Goal: Task Accomplishment & Management: Complete application form

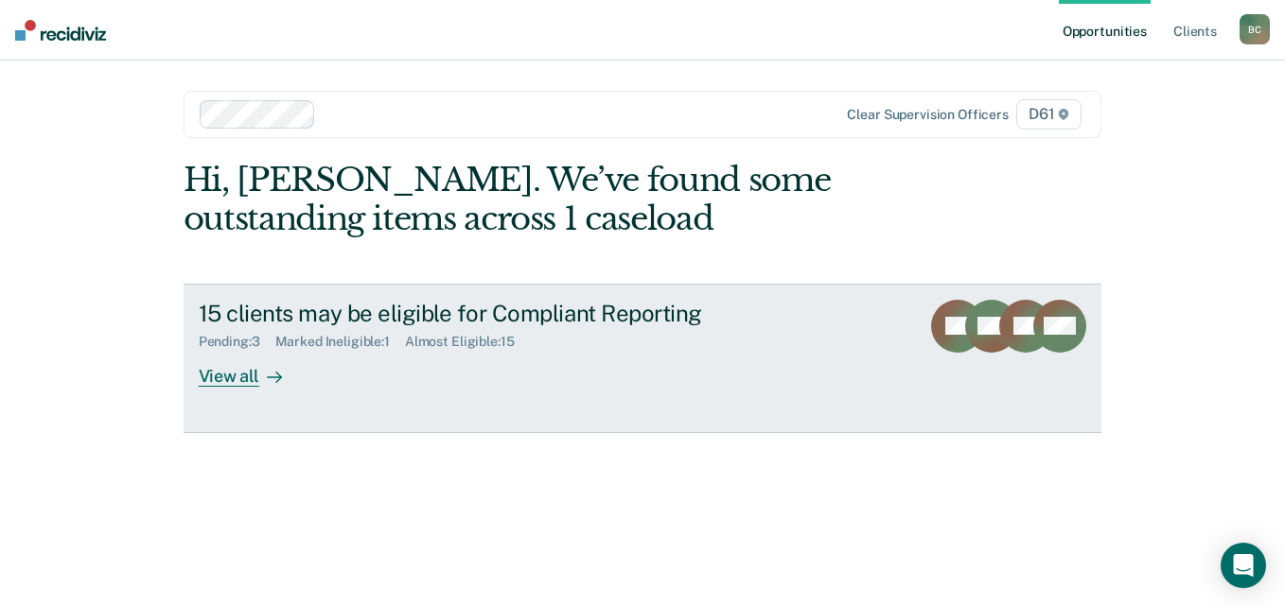
click at [355, 332] on div "Pending : 3 Marked Ineligible : 1 Almost Eligible : 15" at bounding box center [531, 338] width 664 height 24
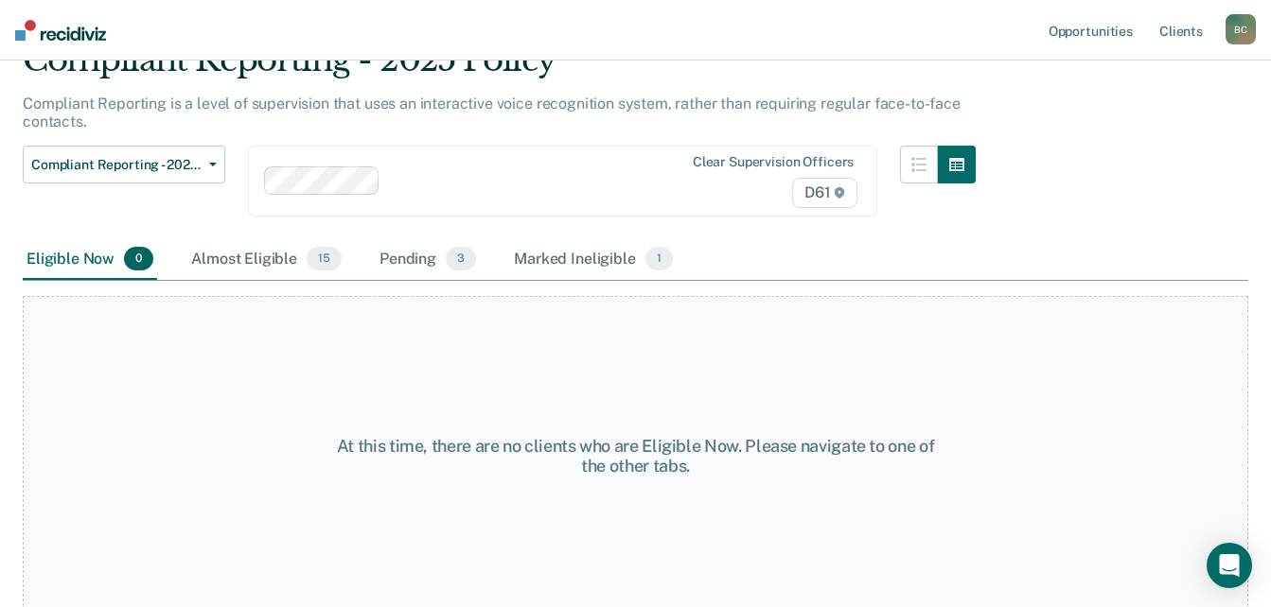
scroll to position [98, 0]
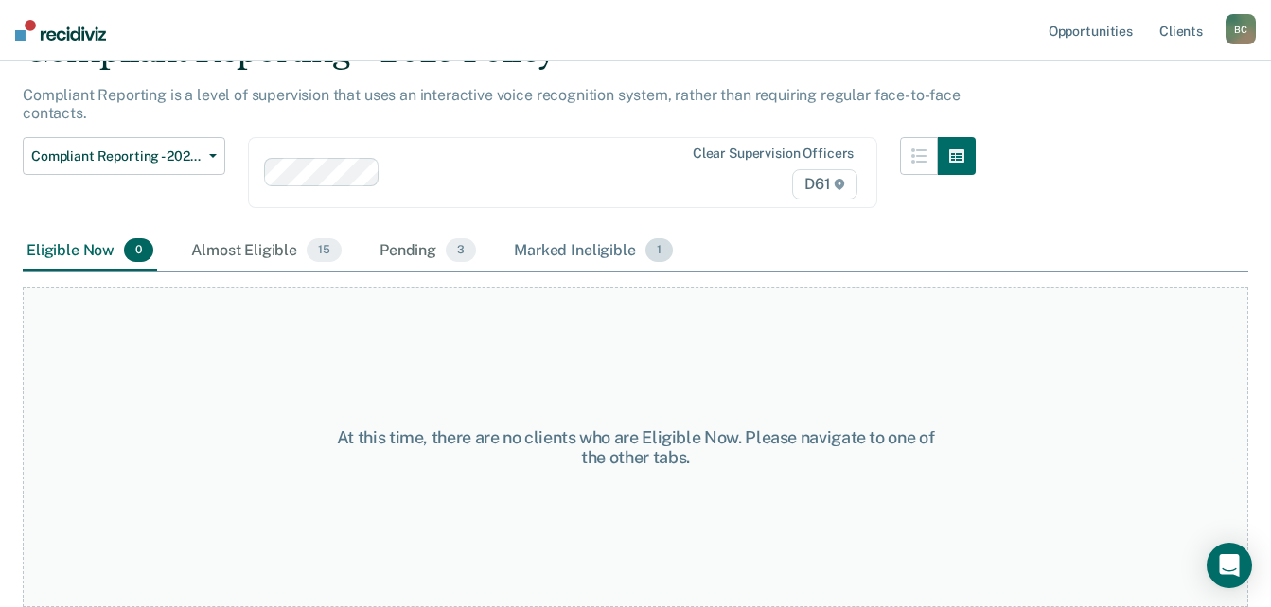
click at [541, 257] on div "Marked Ineligible 1" at bounding box center [593, 252] width 167 height 42
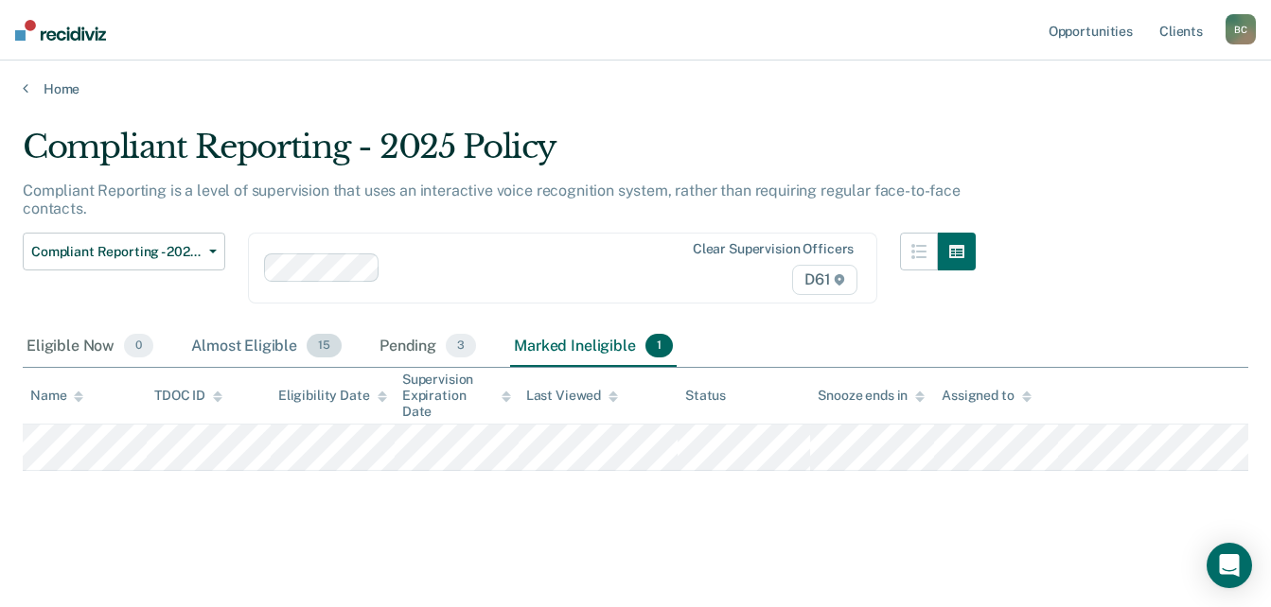
click at [287, 341] on div "Almost Eligible 15" at bounding box center [266, 347] width 158 height 42
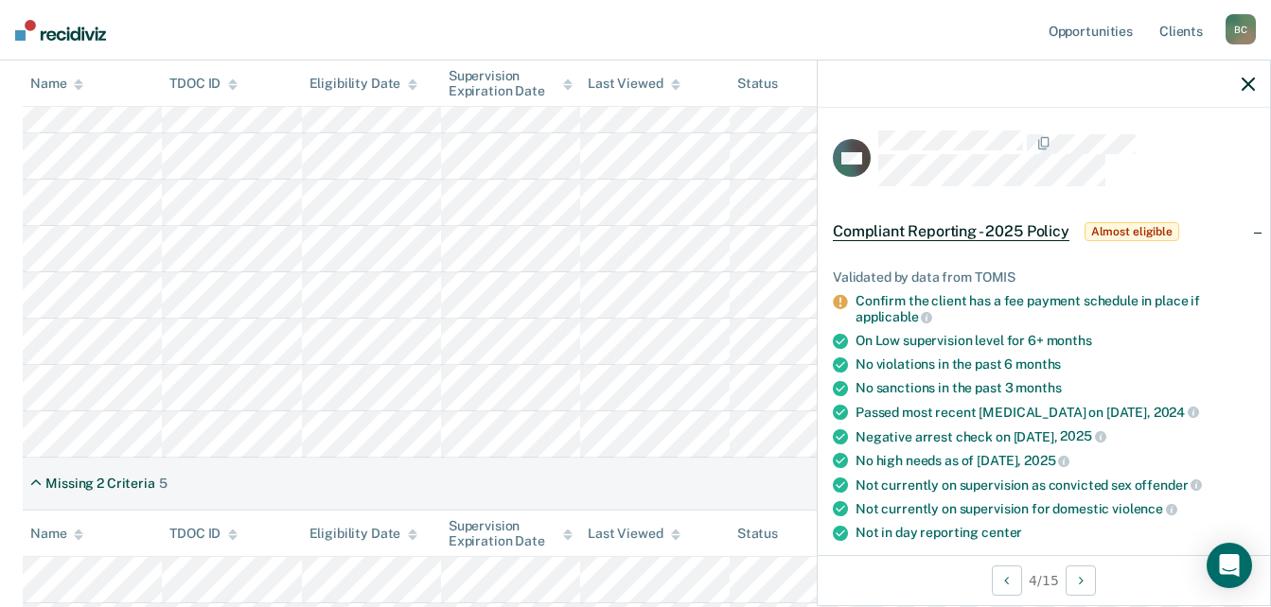
scroll to position [378, 0]
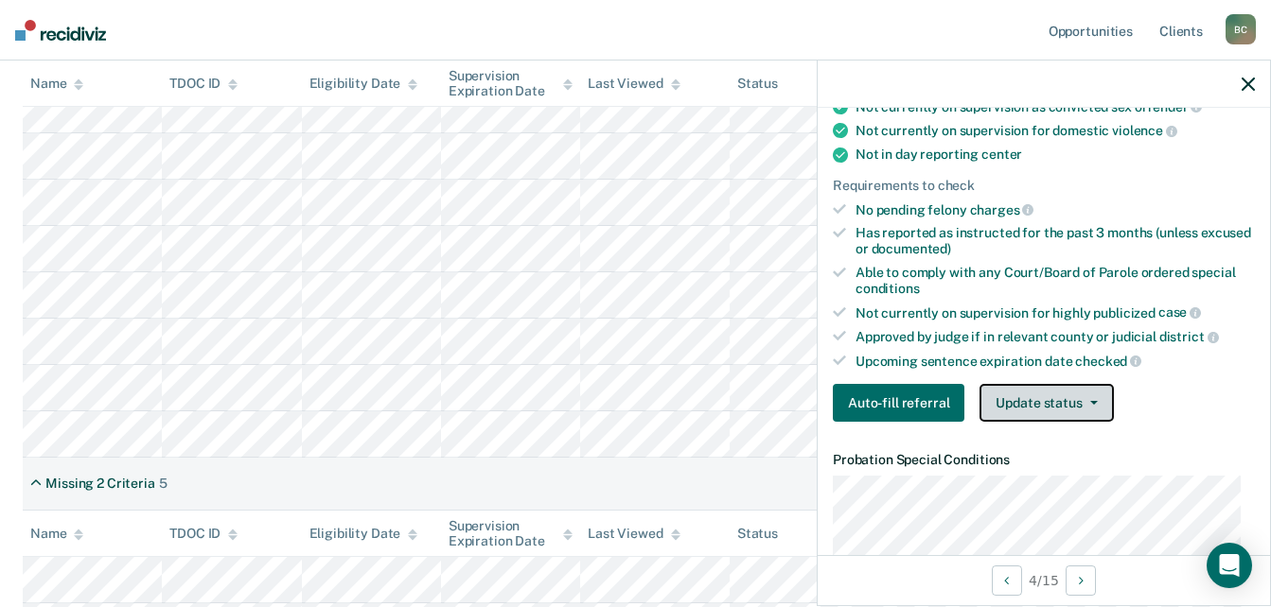
click at [1090, 401] on icon "button" at bounding box center [1094, 403] width 8 height 4
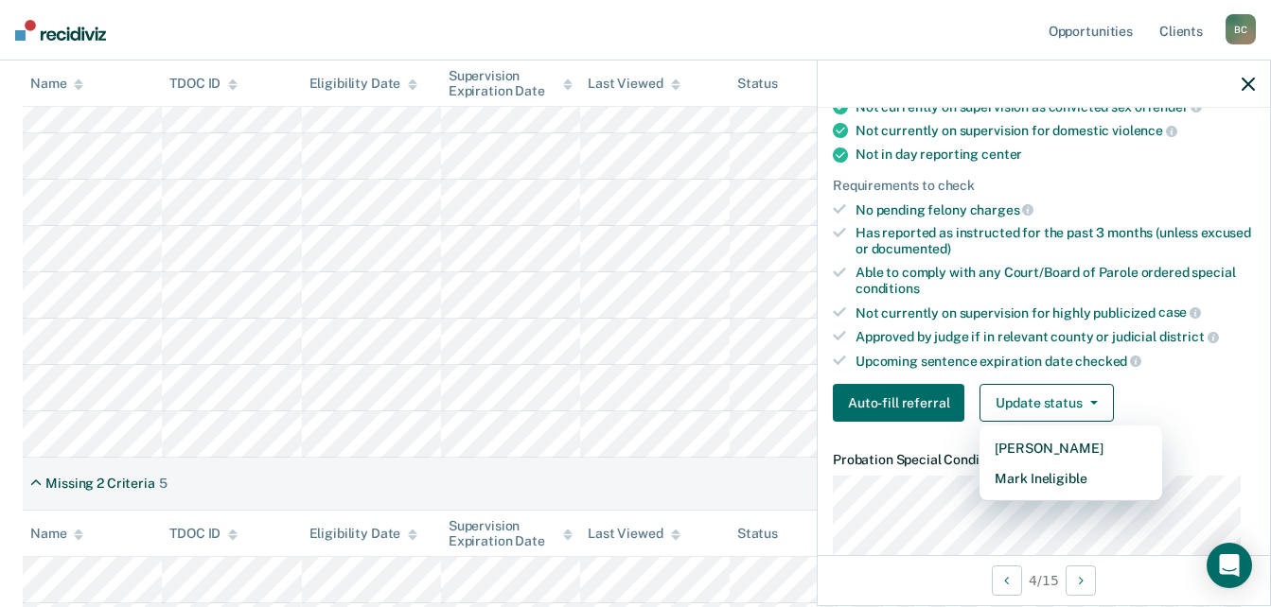
click at [1011, 491] on article "CW Compliant Reporting - 2025 Policy Almost eligible Validated by data from TOM…" at bounding box center [1044, 608] width 422 height 1712
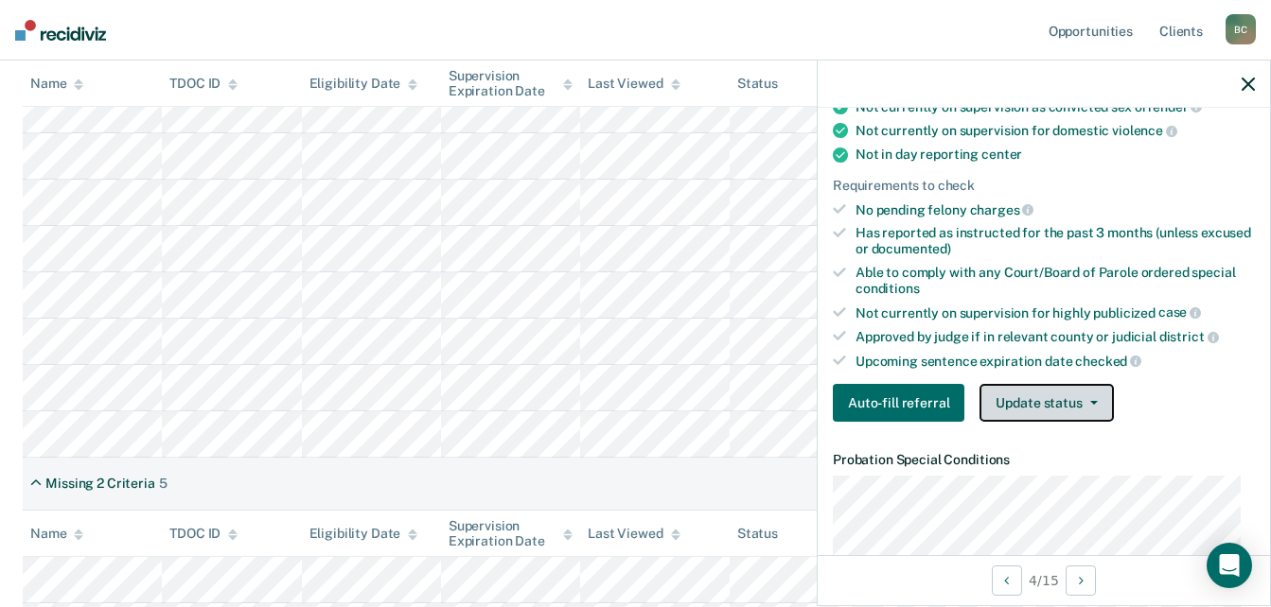
click at [1075, 397] on button "Update status" at bounding box center [1045, 403] width 133 height 38
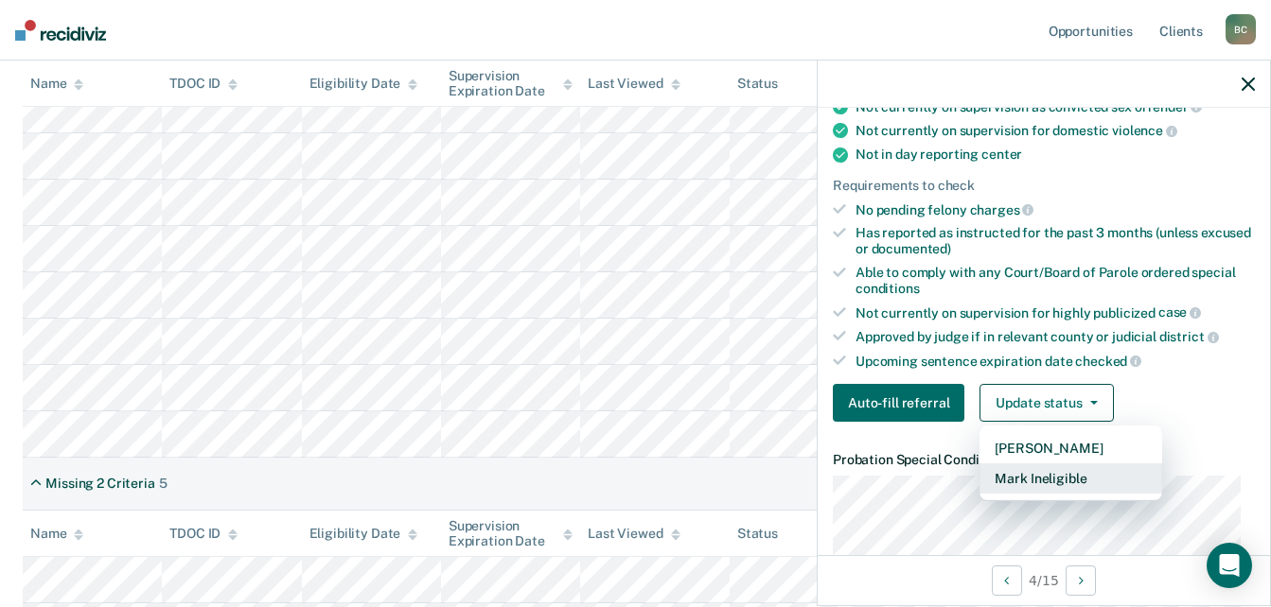
click at [1074, 474] on button "Mark Ineligible" at bounding box center [1070, 479] width 183 height 30
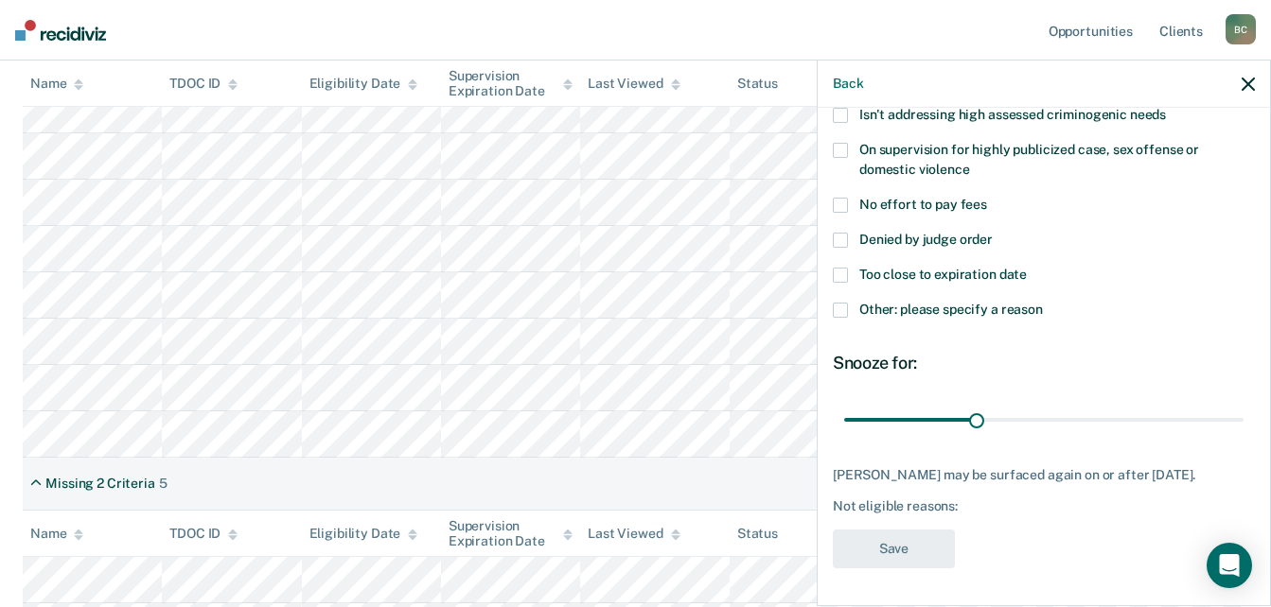
scroll to position [0, 0]
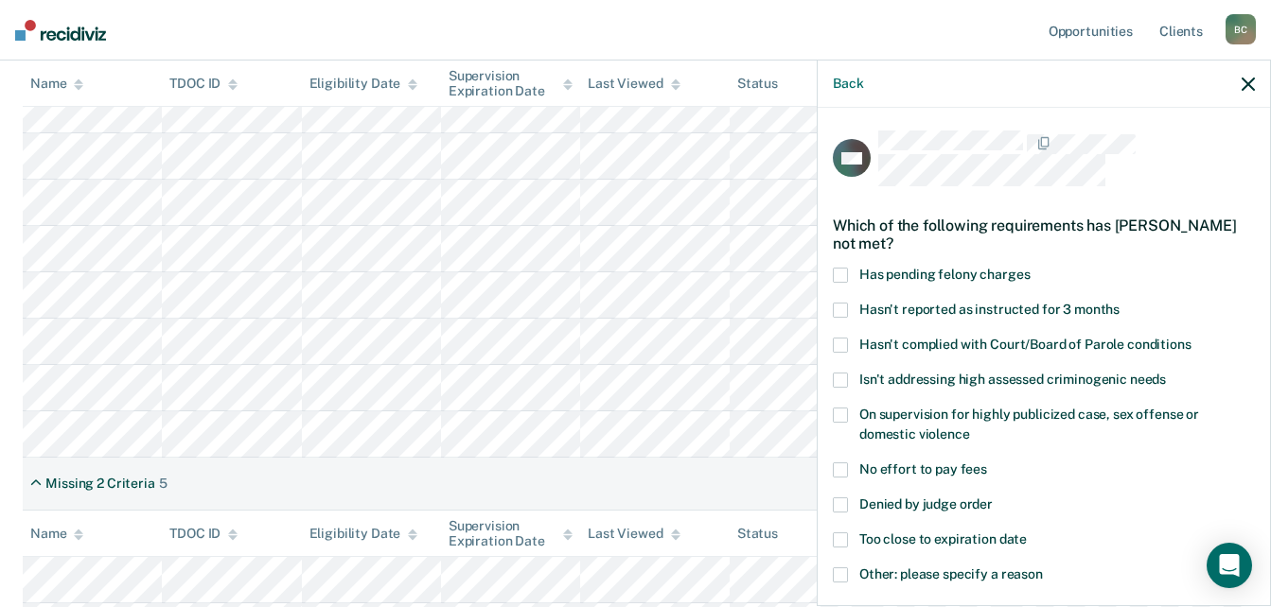
click at [946, 497] on span "Denied by judge order" at bounding box center [925, 504] width 133 height 15
click at [993, 498] on input "Denied by judge order" at bounding box center [993, 498] width 0 height 0
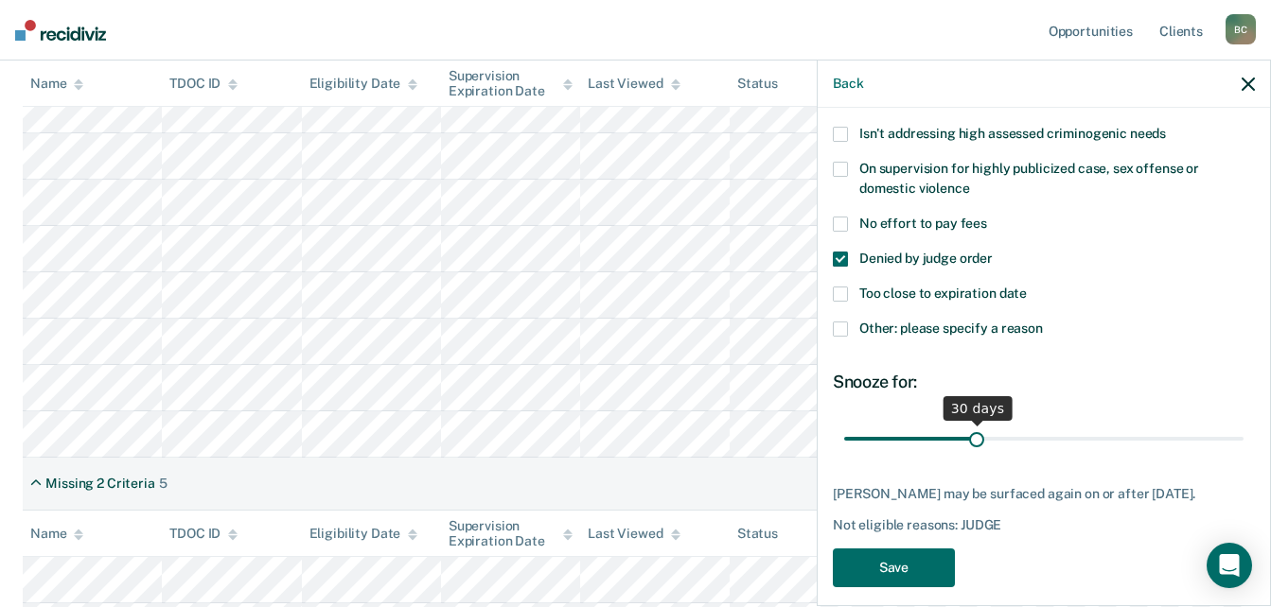
scroll to position [277, 0]
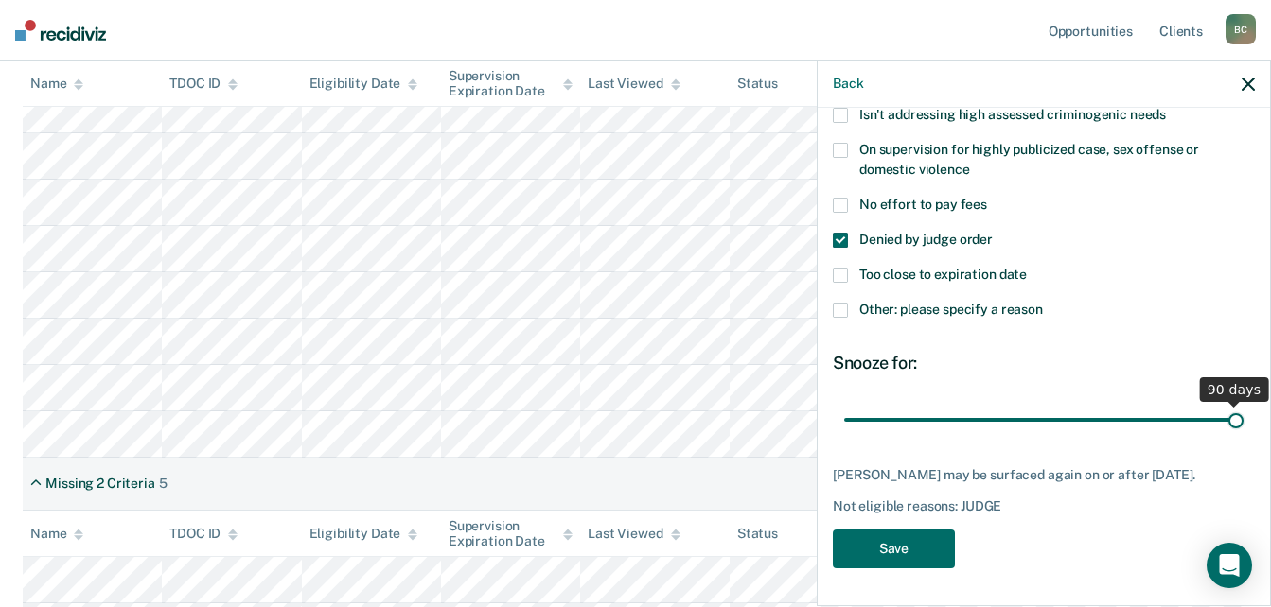
drag, startPoint x: 969, startPoint y: 401, endPoint x: 1255, endPoint y: 389, distance: 286.0
type input "90"
click at [1243, 404] on input "range" at bounding box center [1043, 420] width 399 height 33
click at [900, 545] on button "Save" at bounding box center [894, 549] width 122 height 39
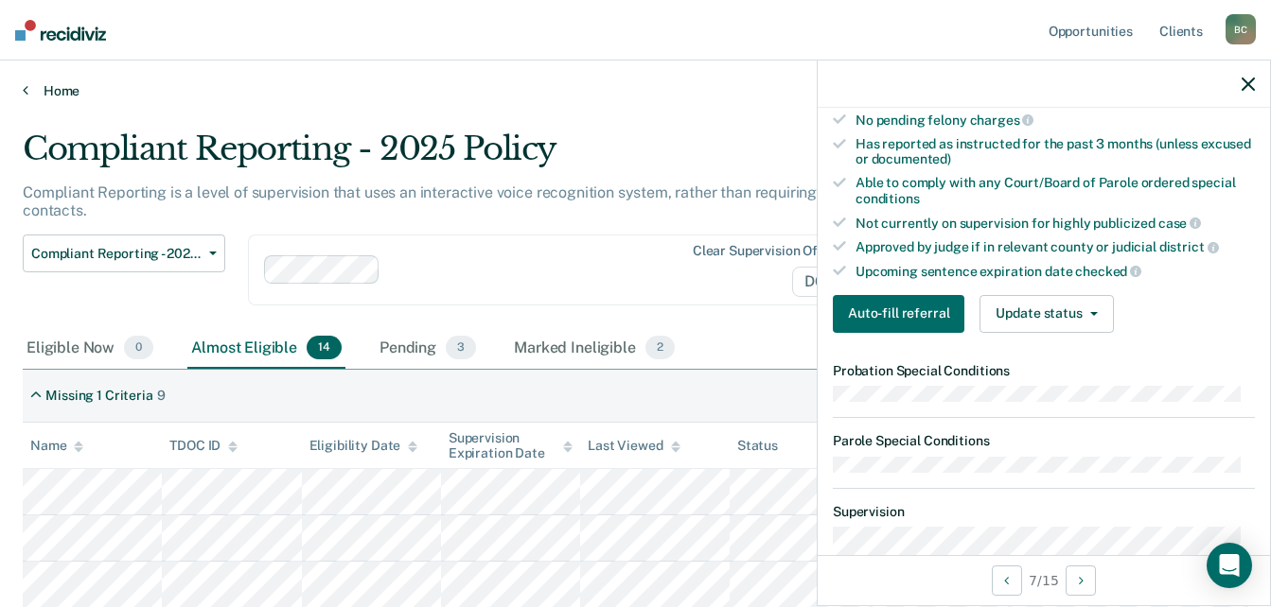
scroll to position [0, 0]
click at [586, 352] on div "Marked Ineligible 2" at bounding box center [594, 350] width 168 height 42
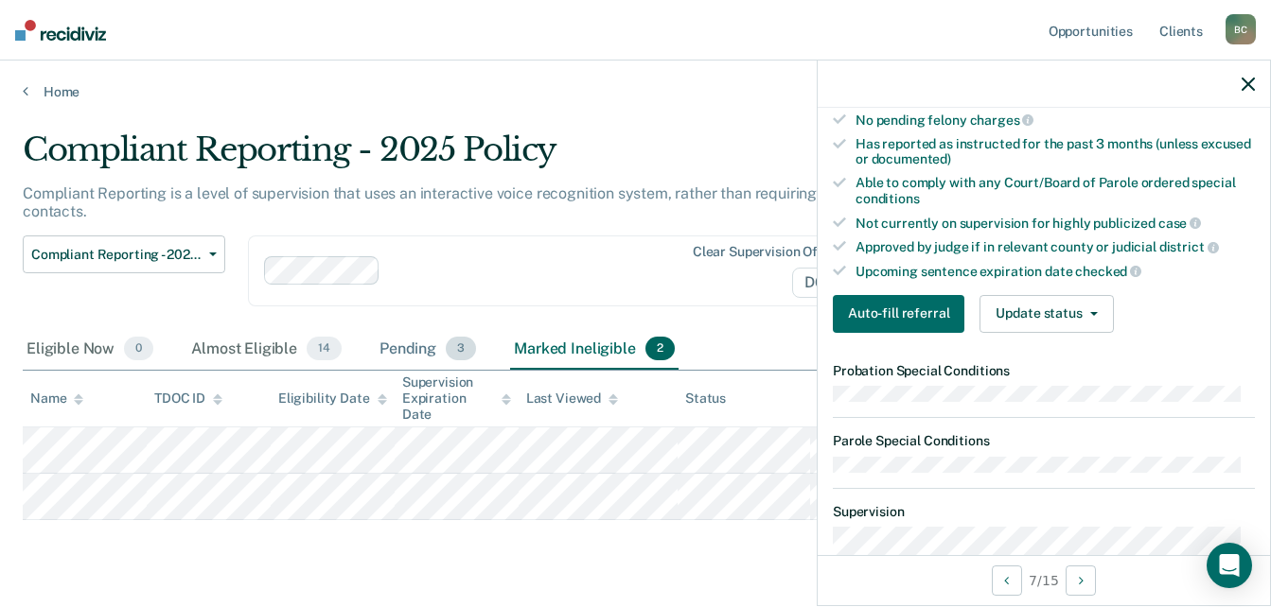
click at [398, 353] on div "Pending 3" at bounding box center [428, 350] width 104 height 42
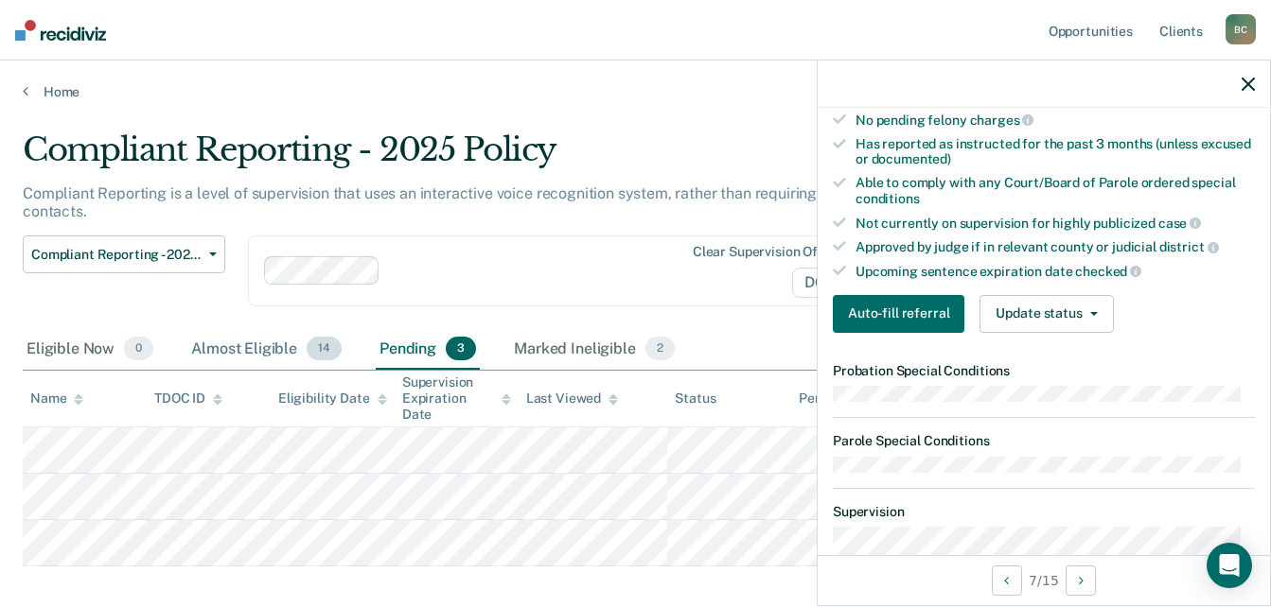
click at [262, 344] on div "Almost Eligible 14" at bounding box center [266, 350] width 158 height 42
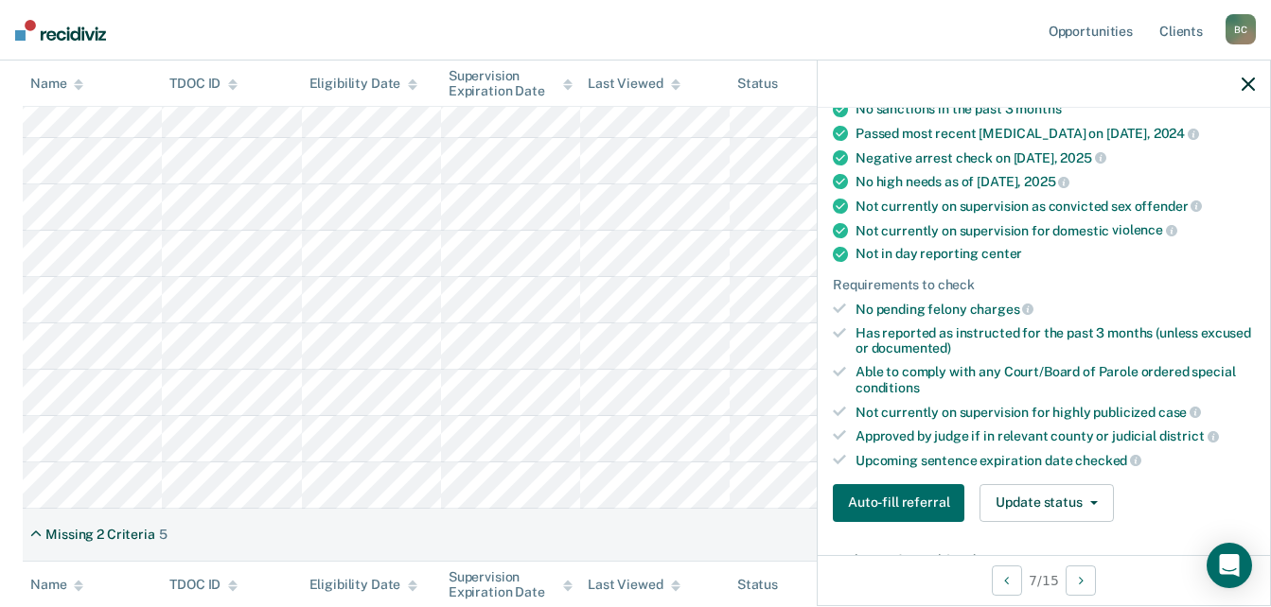
scroll to position [284, 0]
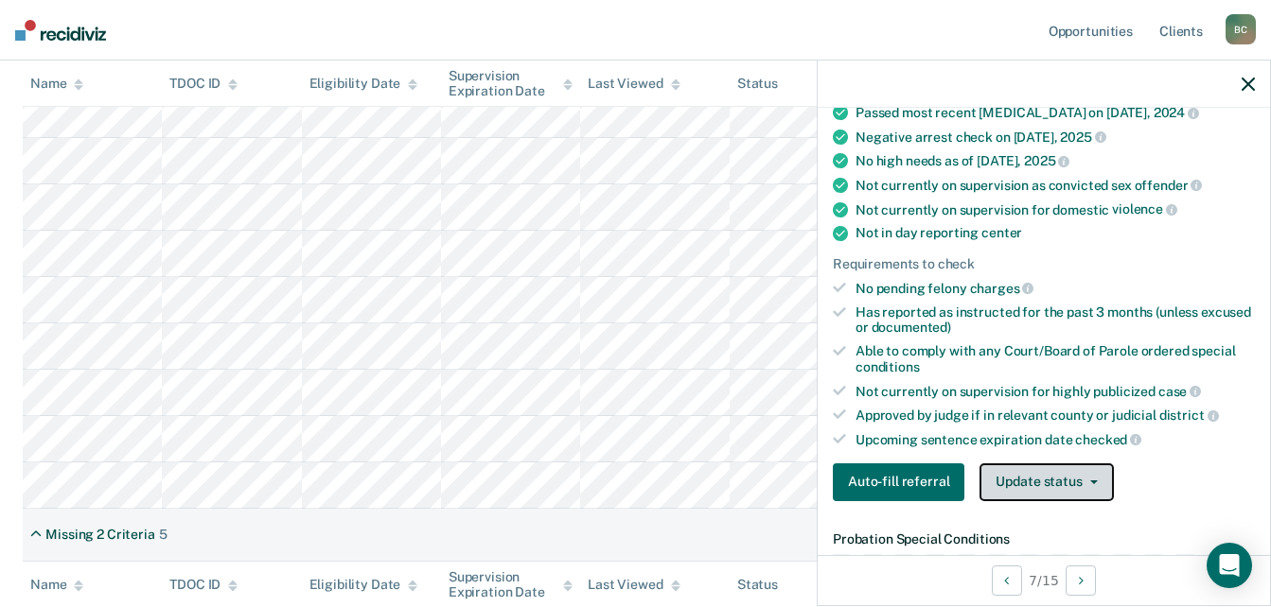
click at [1024, 484] on button "Update status" at bounding box center [1045, 483] width 133 height 38
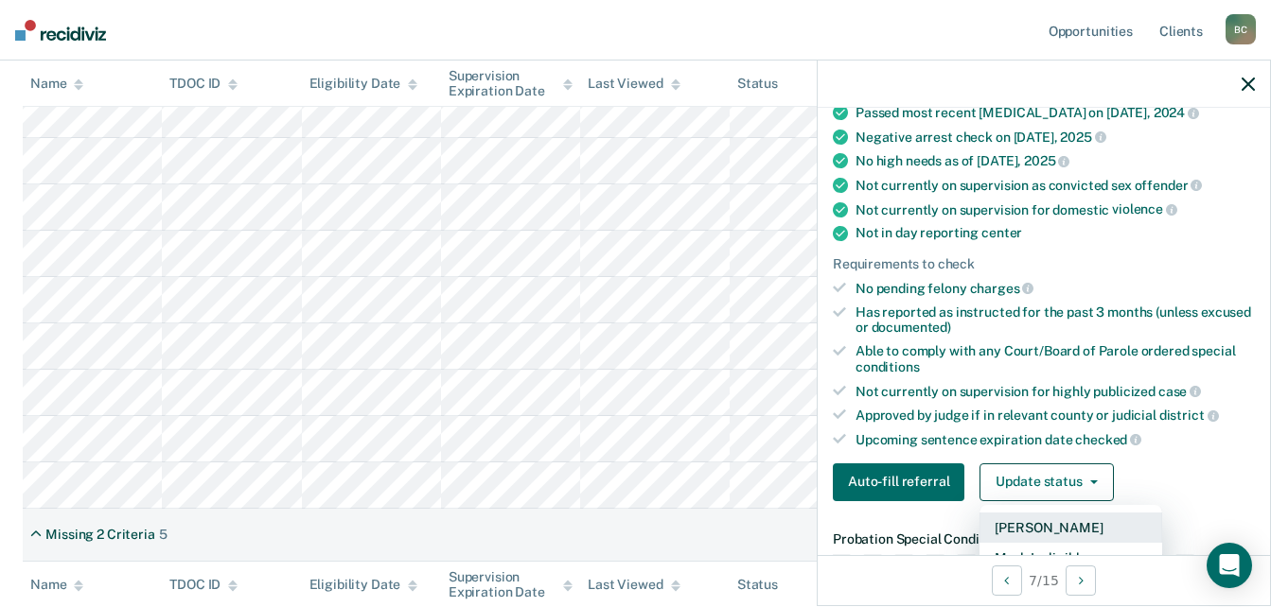
click at [1048, 525] on button "[PERSON_NAME]" at bounding box center [1070, 528] width 183 height 30
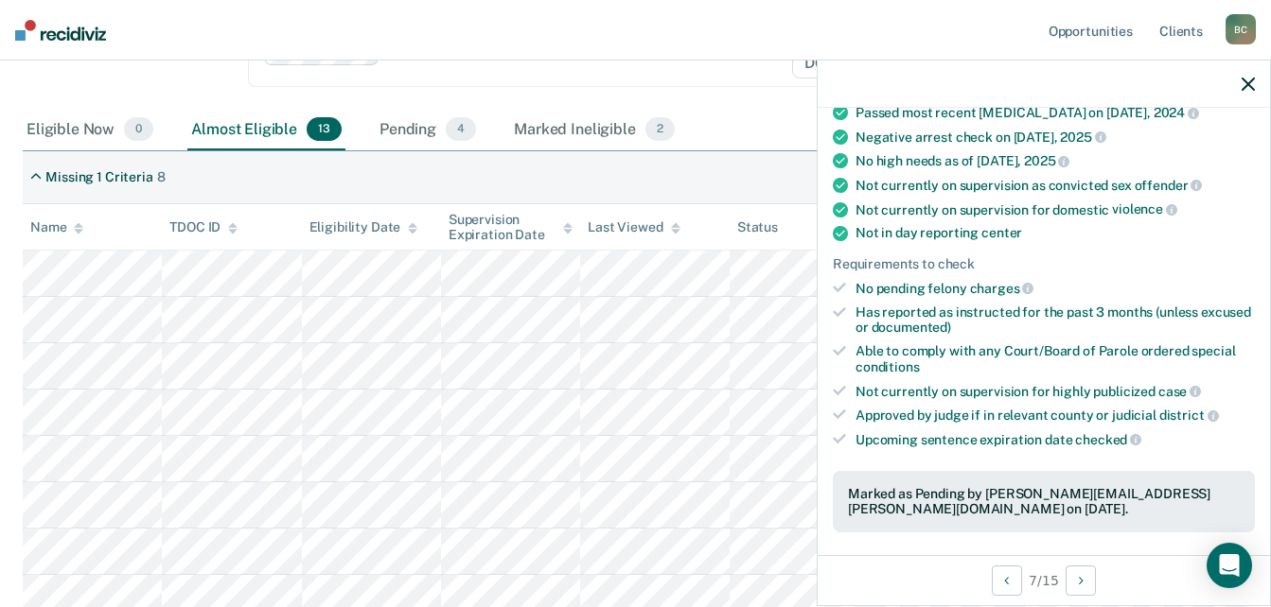
scroll to position [189, 0]
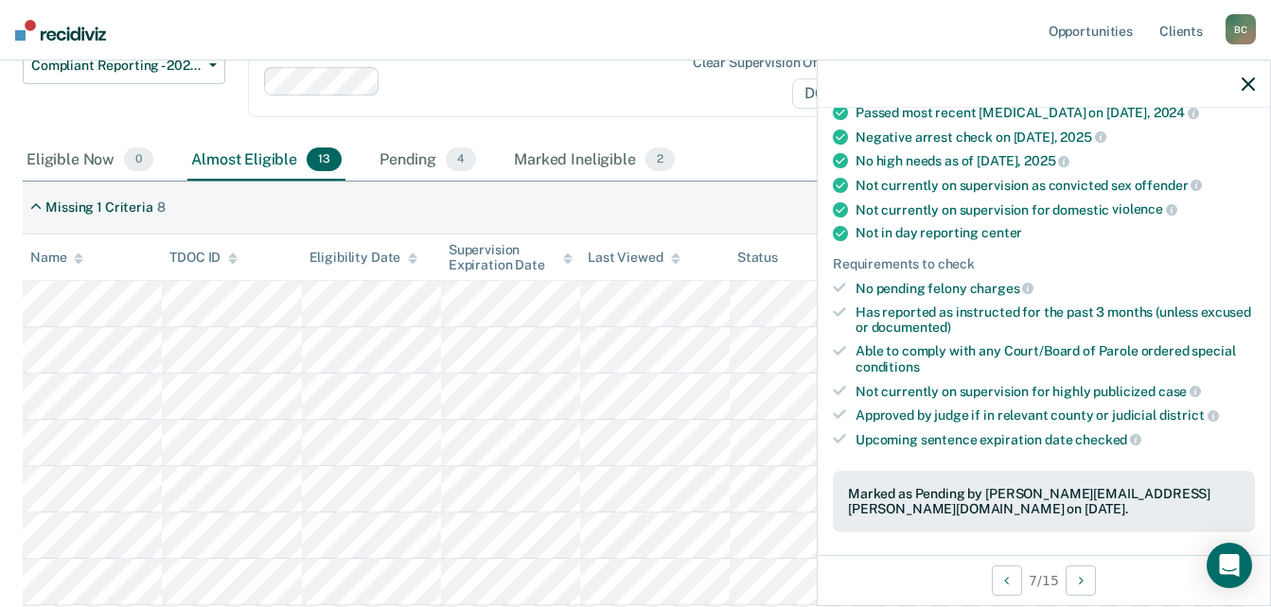
click at [783, 200] on div "Missing 1 Criteria 8" at bounding box center [635, 208] width 1225 height 53
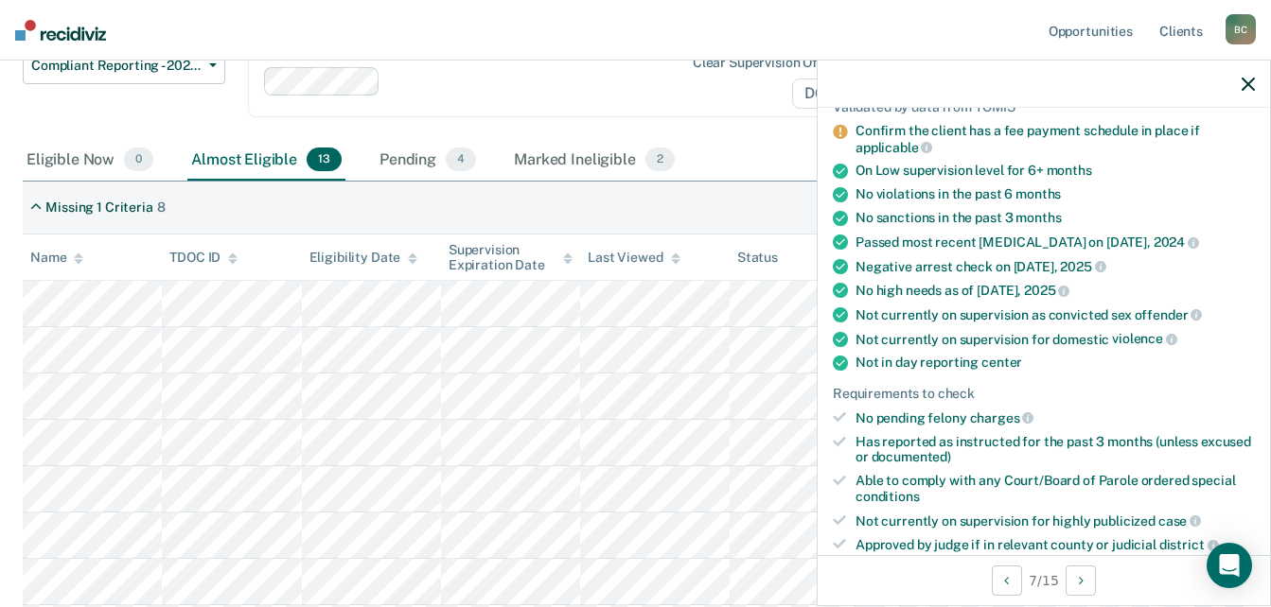
scroll to position [0, 0]
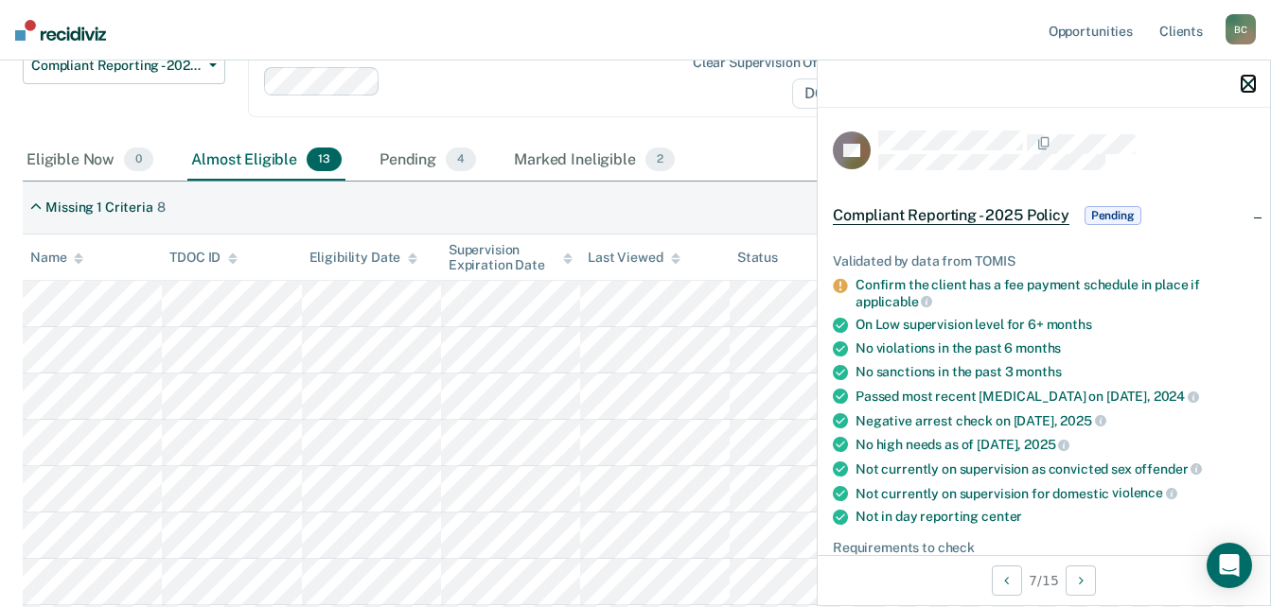
click at [1253, 78] on icon "button" at bounding box center [1247, 84] width 13 height 13
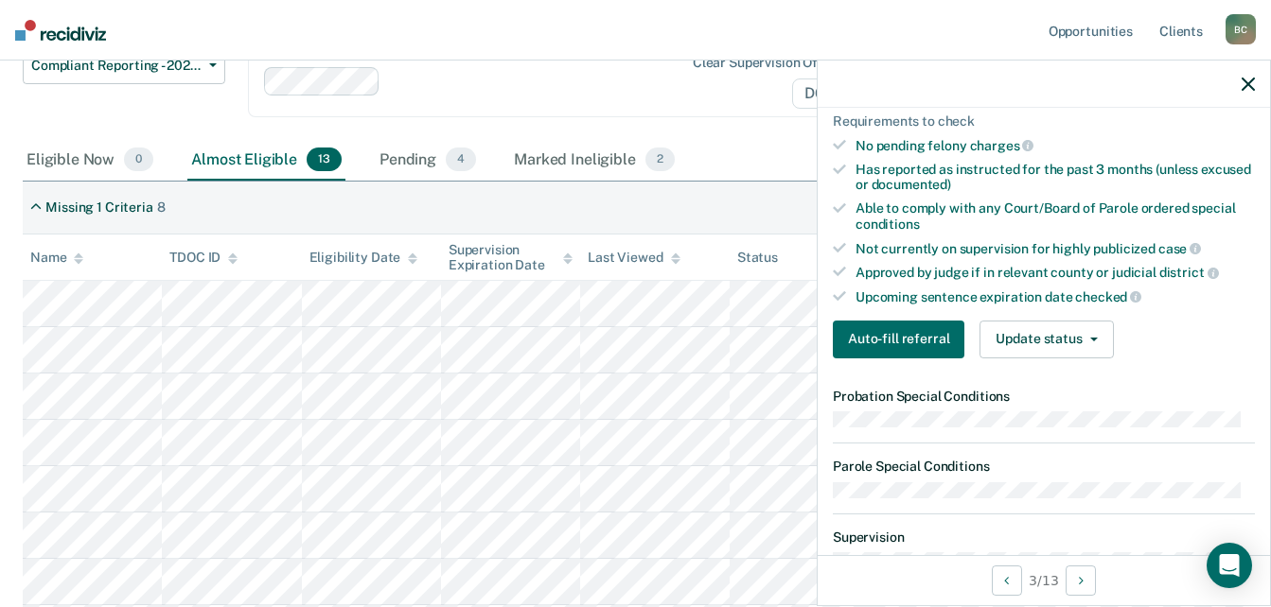
scroll to position [473, 0]
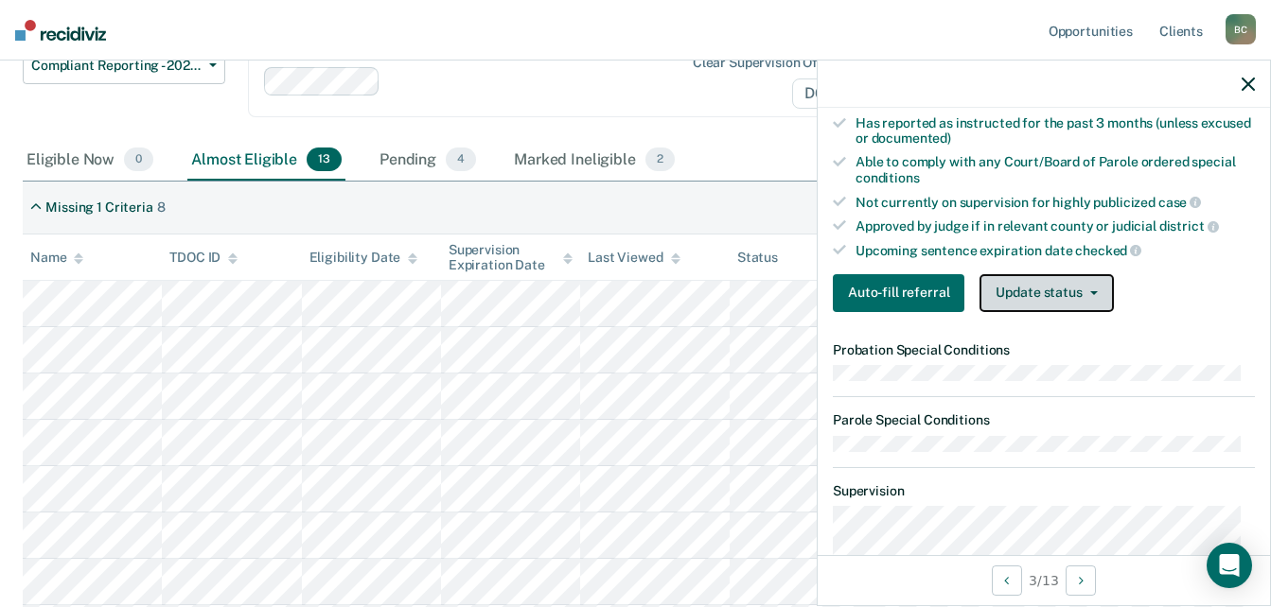
click at [1060, 278] on button "Update status" at bounding box center [1045, 293] width 133 height 38
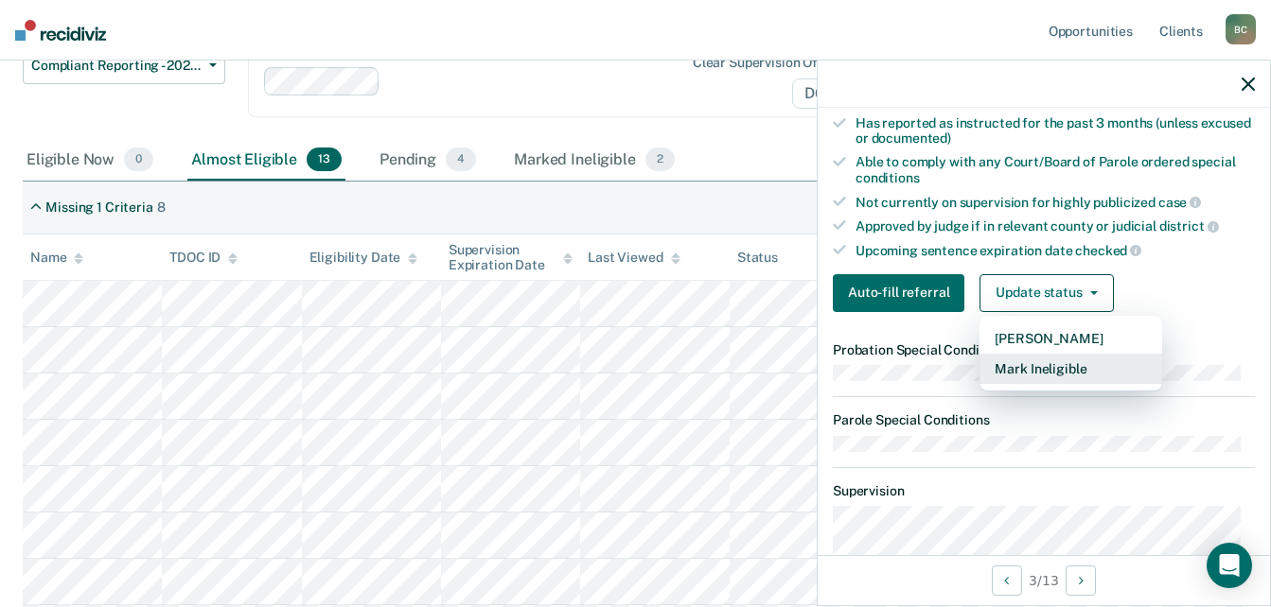
click at [1077, 363] on button "Mark Ineligible" at bounding box center [1070, 369] width 183 height 30
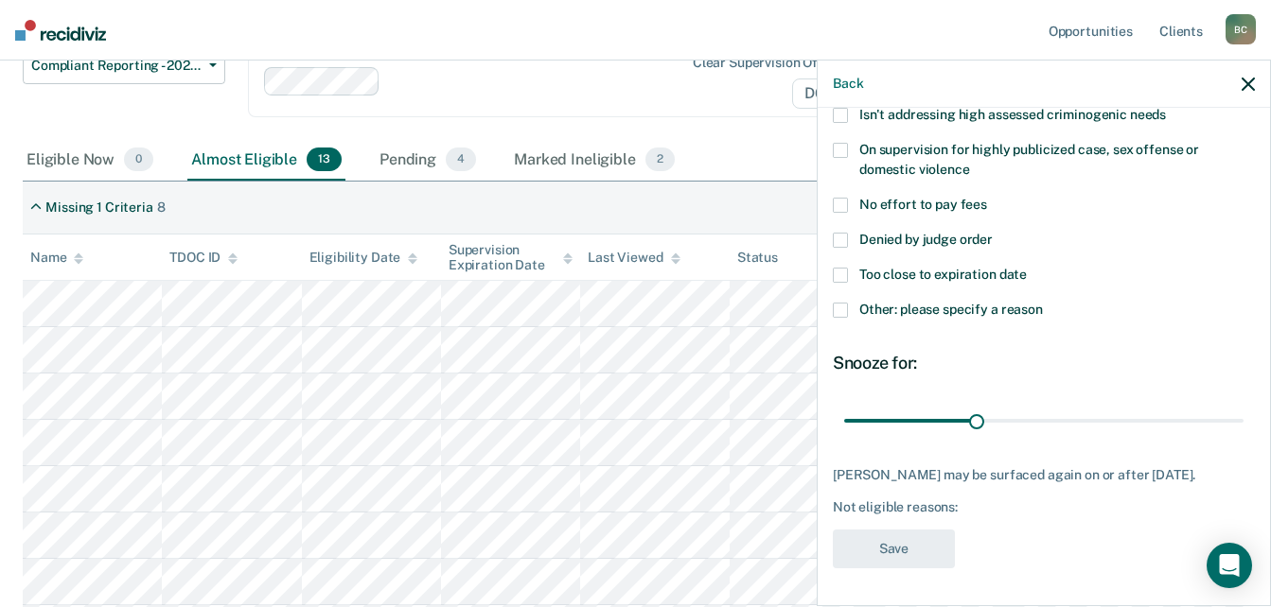
click at [905, 232] on span "Denied by judge order" at bounding box center [925, 239] width 133 height 15
click at [993, 233] on input "Denied by judge order" at bounding box center [993, 233] width 0 height 0
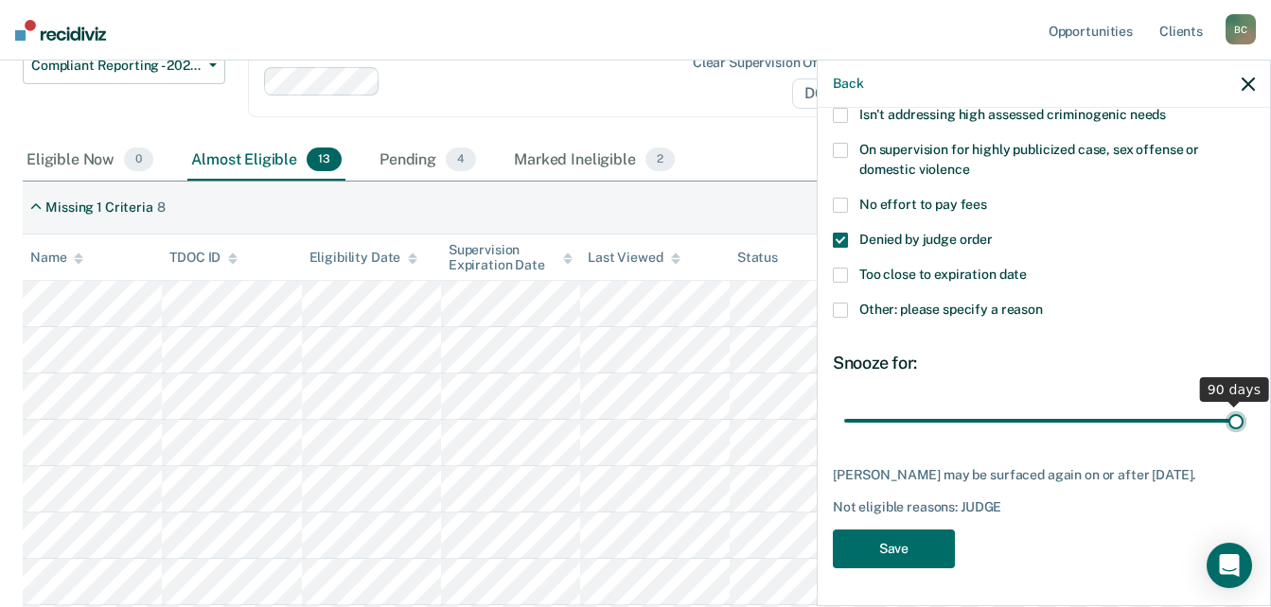
drag, startPoint x: 978, startPoint y: 401, endPoint x: 1414, endPoint y: 416, distance: 435.5
type input "90"
click at [1243, 416] on input "range" at bounding box center [1043, 420] width 399 height 33
click at [895, 551] on button "Save" at bounding box center [894, 549] width 122 height 39
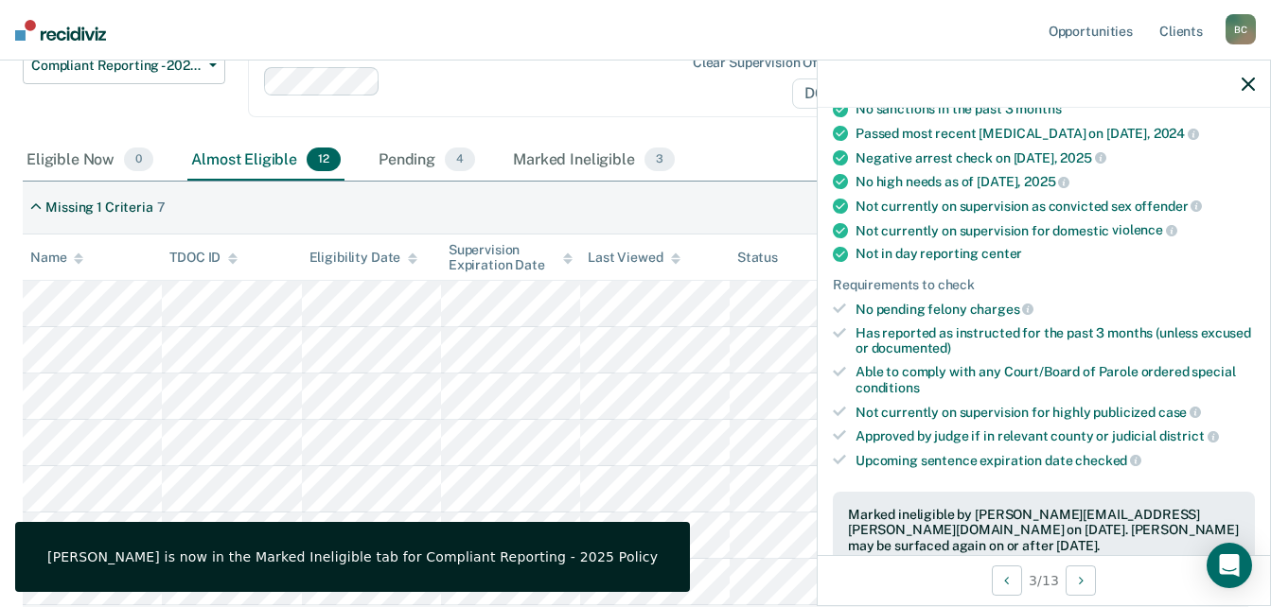
click at [540, 97] on div "Clear supervision officers D61" at bounding box center [562, 81] width 629 height 71
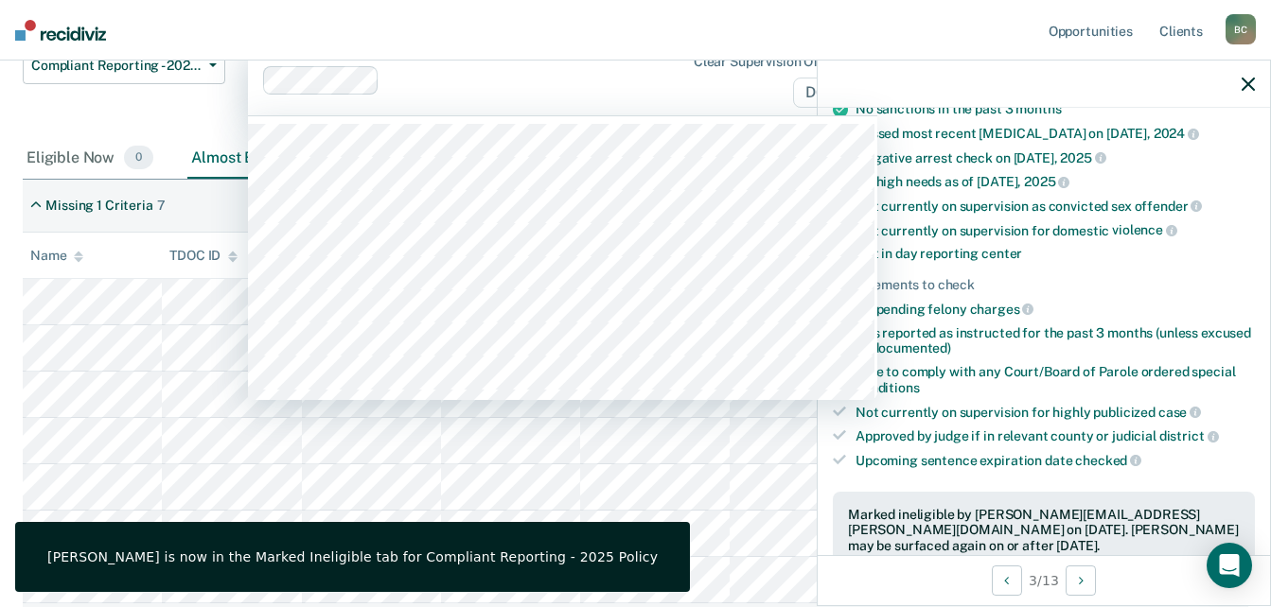
click at [882, 40] on nav "Opportunities Client s [PERSON_NAME] B C Profile How it works Log Out" at bounding box center [635, 30] width 1271 height 61
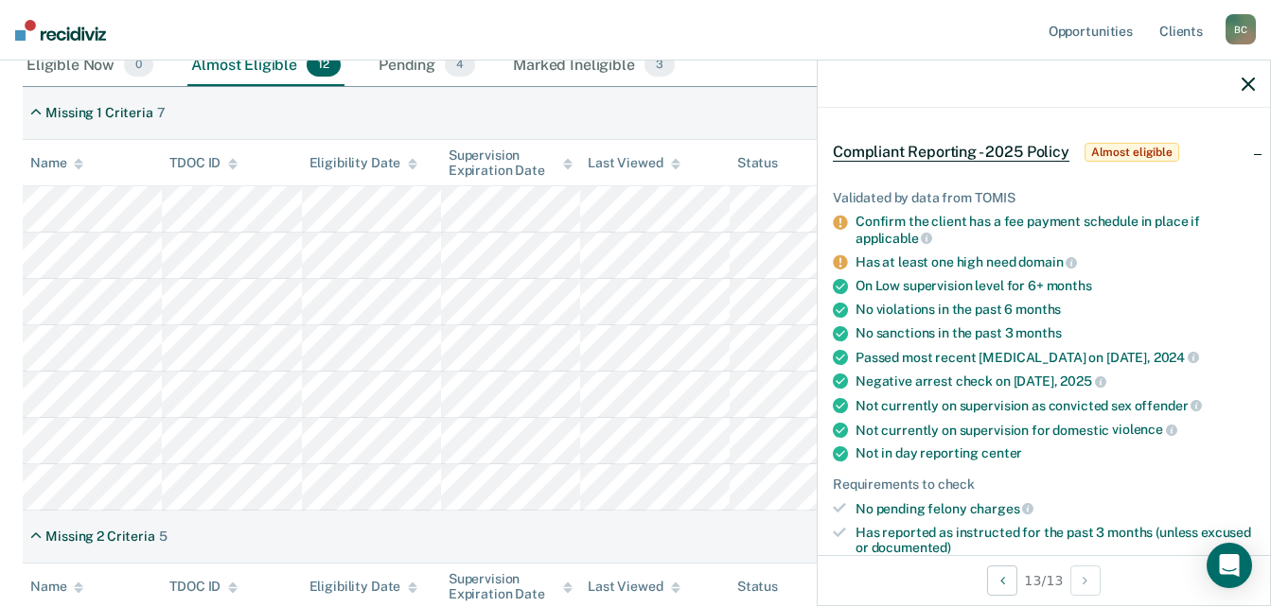
scroll to position [4, 0]
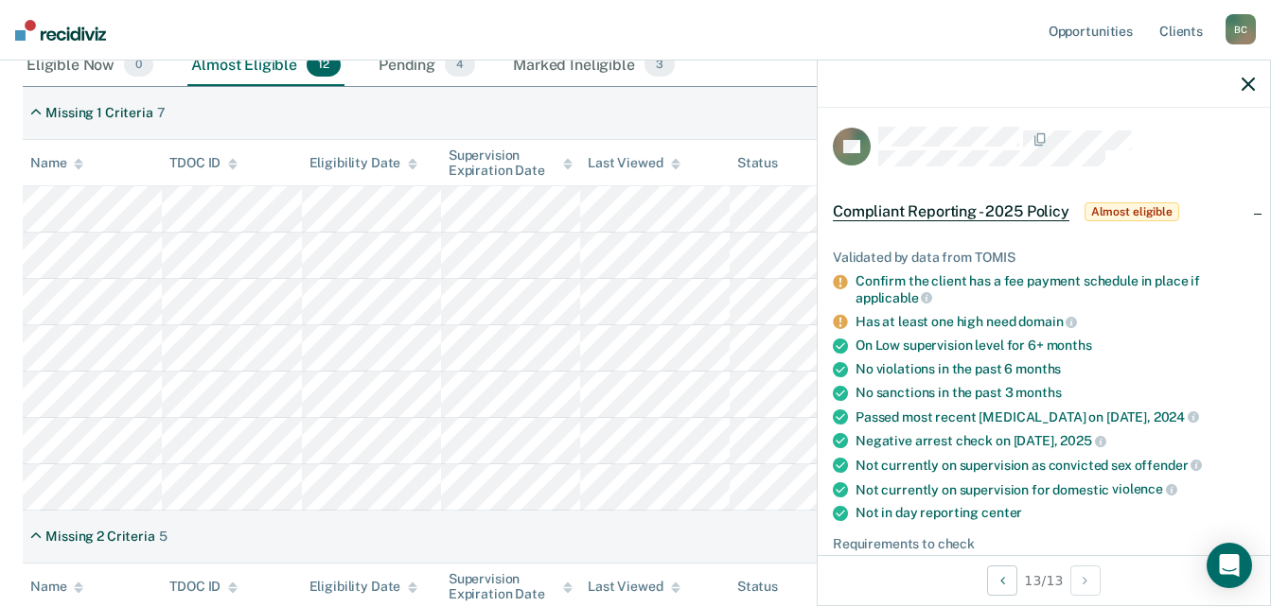
click at [1240, 90] on div at bounding box center [1044, 84] width 452 height 47
click at [1253, 81] on icon "button" at bounding box center [1247, 84] width 13 height 13
